Goal: Task Accomplishment & Management: Use online tool/utility

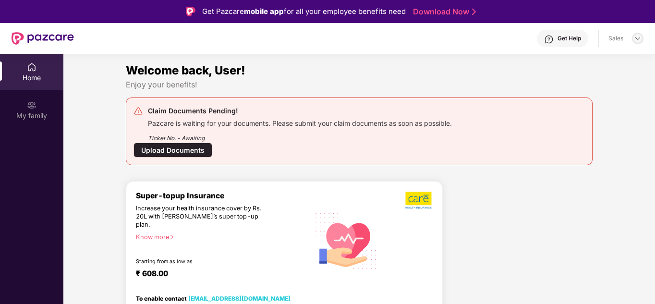
click at [638, 38] on img at bounding box center [638, 39] width 8 height 8
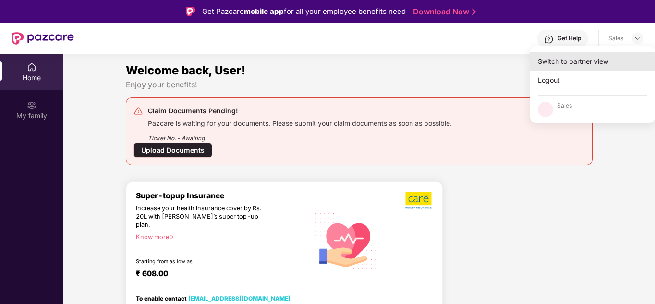
click at [588, 67] on div "Switch to partner view" at bounding box center [592, 61] width 125 height 19
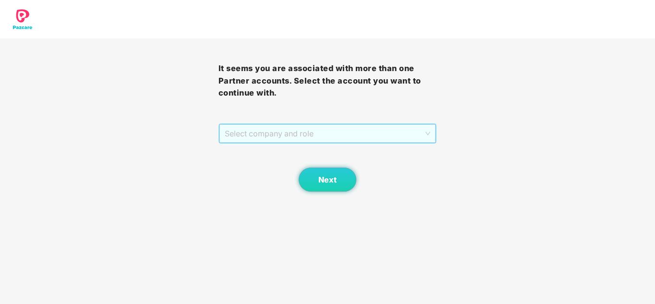
click at [353, 140] on span "Select company and role" at bounding box center [328, 133] width 206 height 18
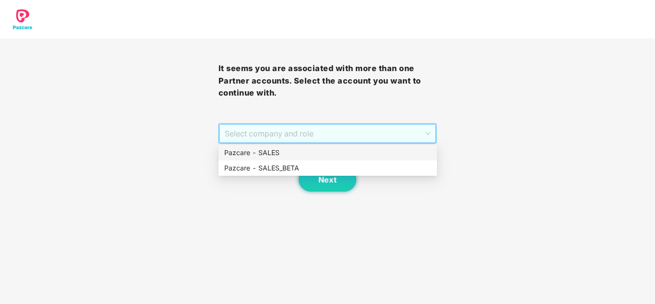
click at [296, 156] on div "Pazcare - SALES" at bounding box center [327, 152] width 207 height 11
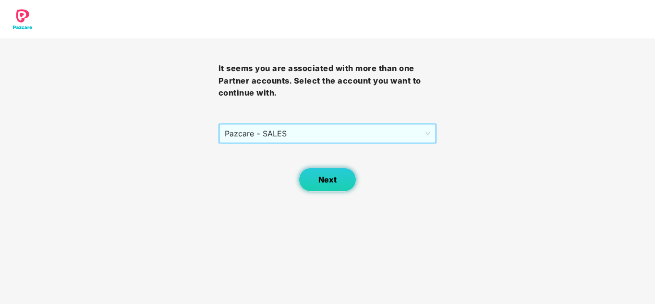
click at [310, 177] on button "Next" at bounding box center [328, 180] width 58 height 24
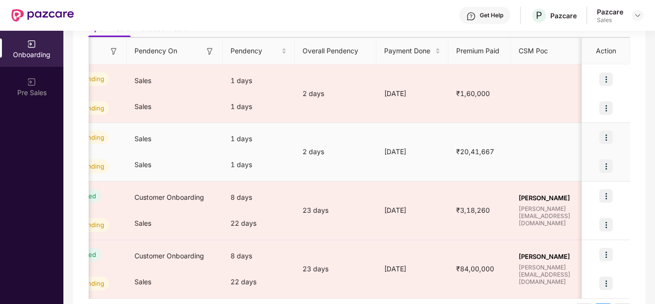
scroll to position [0, 383]
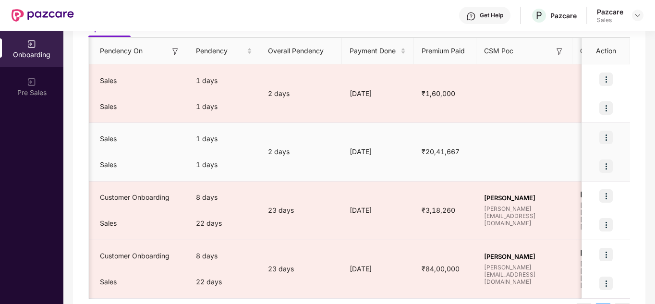
click at [603, 140] on img at bounding box center [605, 137] width 13 height 13
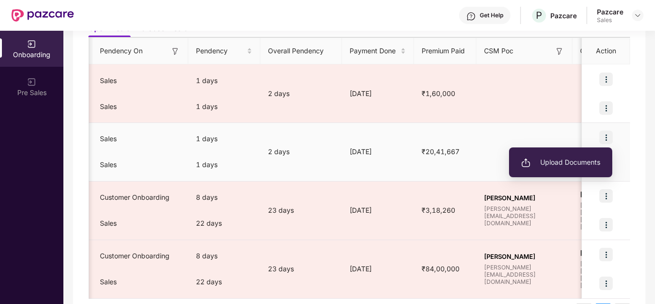
click at [579, 158] on span "Upload Documents" at bounding box center [560, 162] width 79 height 11
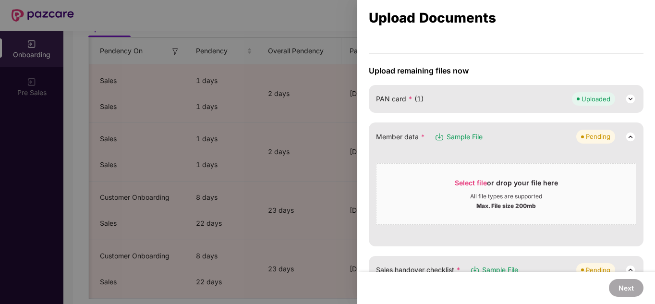
scroll to position [61, 0]
click at [504, 198] on div "All file types are supported" at bounding box center [506, 196] width 72 height 8
click at [523, 183] on div "Select file or drop your file here" at bounding box center [506, 185] width 103 height 14
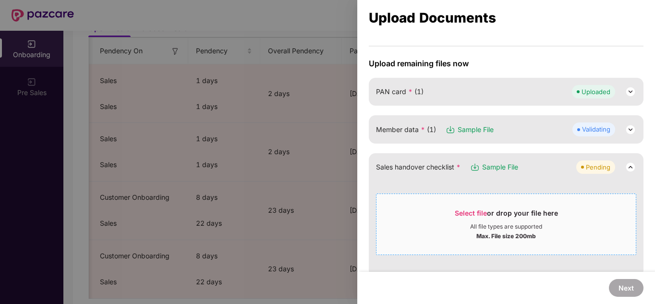
scroll to position [67, 0]
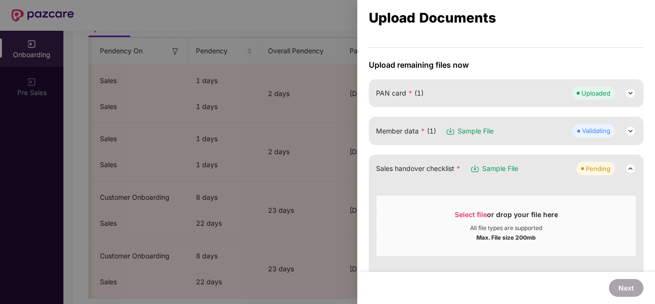
click at [627, 132] on img at bounding box center [631, 131] width 12 height 12
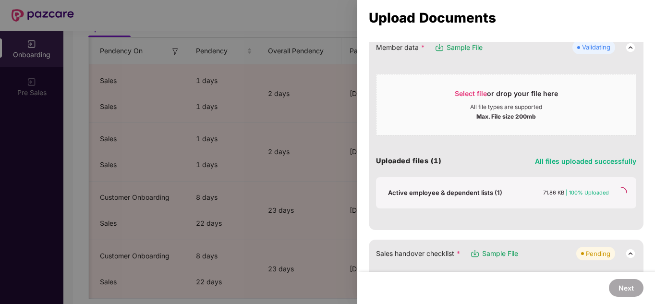
scroll to position [158, 0]
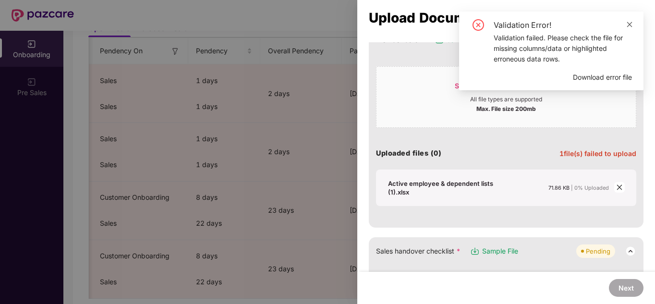
click at [632, 22] on icon "close" at bounding box center [629, 24] width 5 height 5
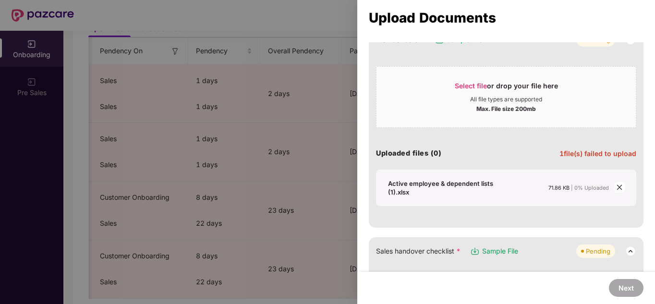
click at [619, 189] on icon "close" at bounding box center [619, 187] width 7 height 7
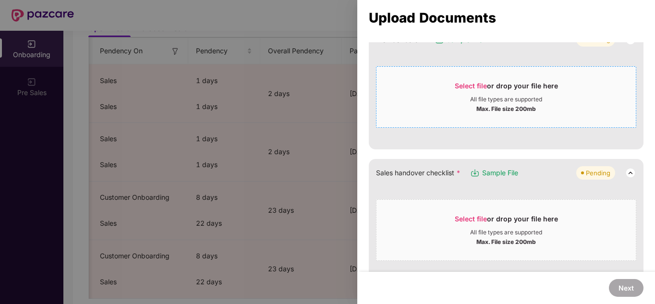
click at [492, 92] on div "Select file or drop your file here" at bounding box center [506, 88] width 103 height 14
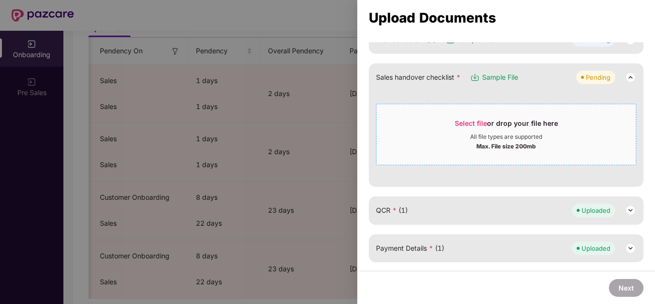
scroll to position [47, 0]
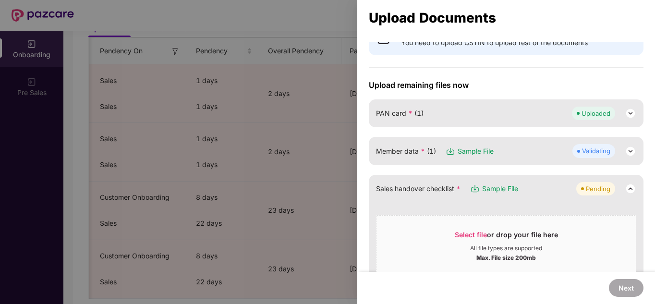
click at [629, 155] on img at bounding box center [631, 152] width 12 height 12
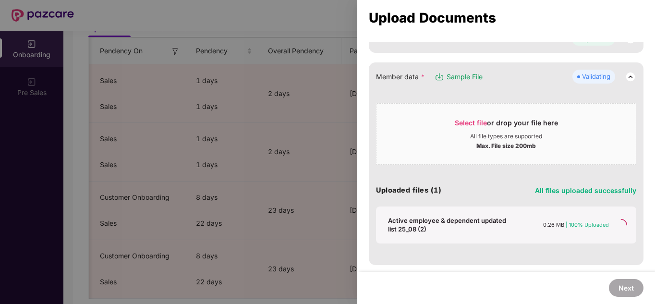
scroll to position [122, 0]
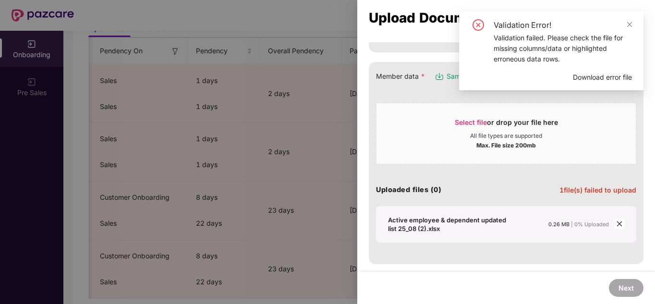
click at [583, 76] on span "Download error file" at bounding box center [602, 77] width 59 height 11
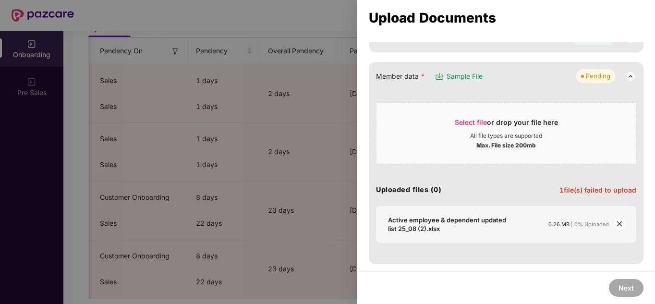
click at [616, 225] on icon "close" at bounding box center [619, 223] width 7 height 7
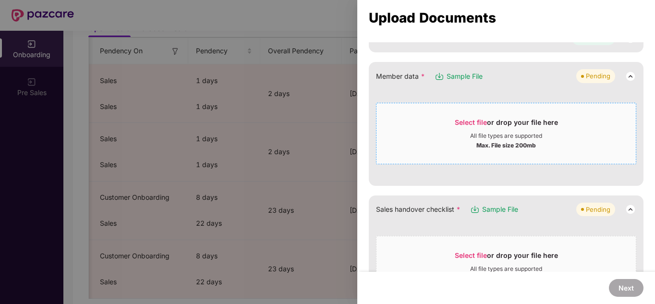
click at [456, 126] on div "Select file or drop your file here" at bounding box center [506, 125] width 103 height 14
click at [439, 130] on div "Select file or drop your file here" at bounding box center [506, 125] width 259 height 14
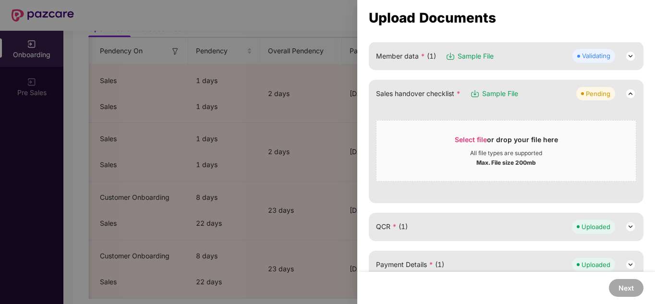
scroll to position [141, 0]
click at [629, 58] on img at bounding box center [631, 57] width 12 height 12
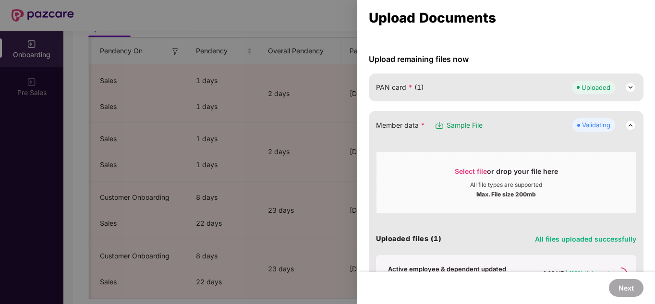
scroll to position [75, 0]
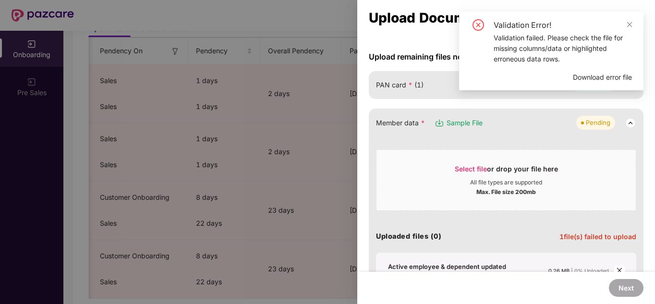
click at [590, 79] on span "Download error file" at bounding box center [602, 77] width 59 height 11
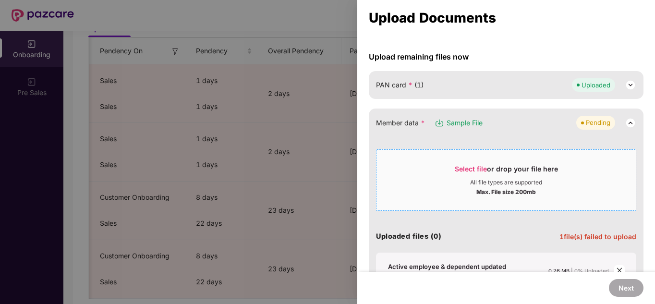
scroll to position [159, 0]
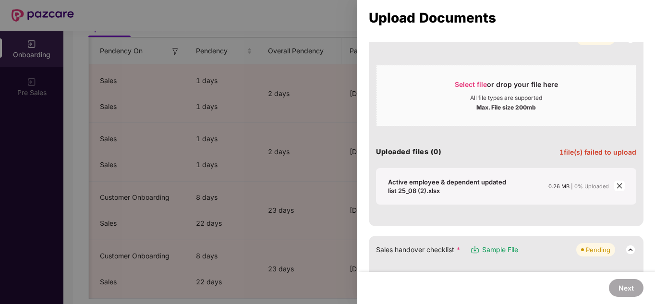
click at [617, 185] on icon "close" at bounding box center [619, 185] width 5 height 5
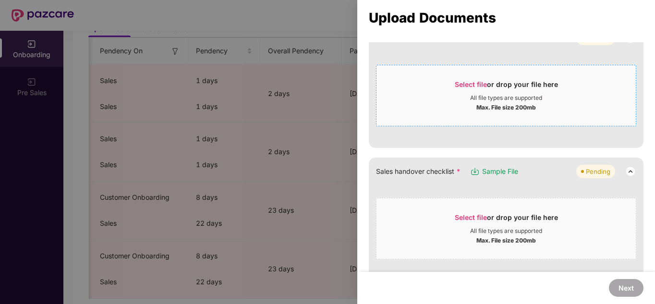
click at [441, 82] on div "Select file or drop your file here" at bounding box center [506, 87] width 259 height 14
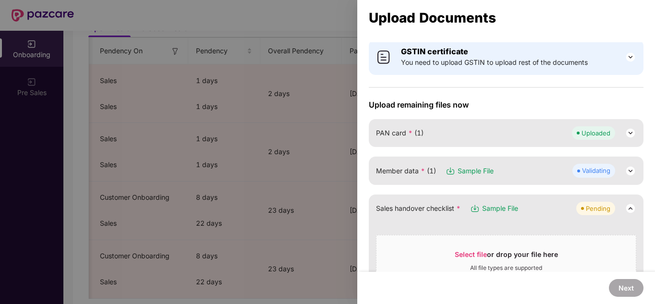
scroll to position [26, 0]
click at [631, 171] on img at bounding box center [631, 172] width 12 height 12
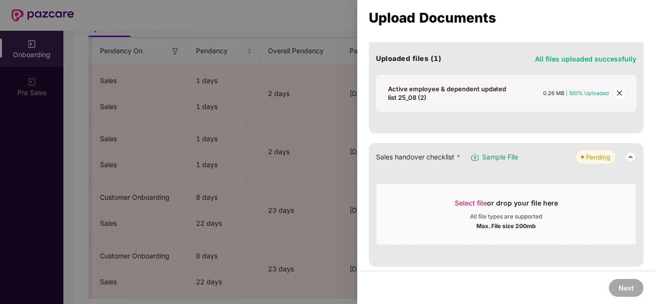
scroll to position [0, 0]
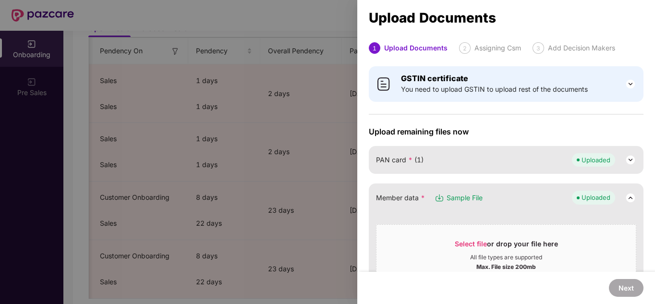
click at [320, 112] on div at bounding box center [327, 152] width 655 height 304
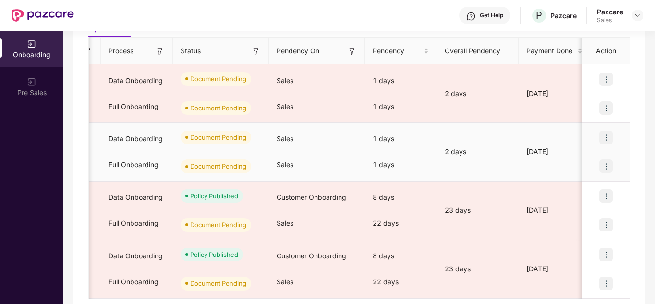
scroll to position [0, 136]
